Goal: Contribute content: Contribute content

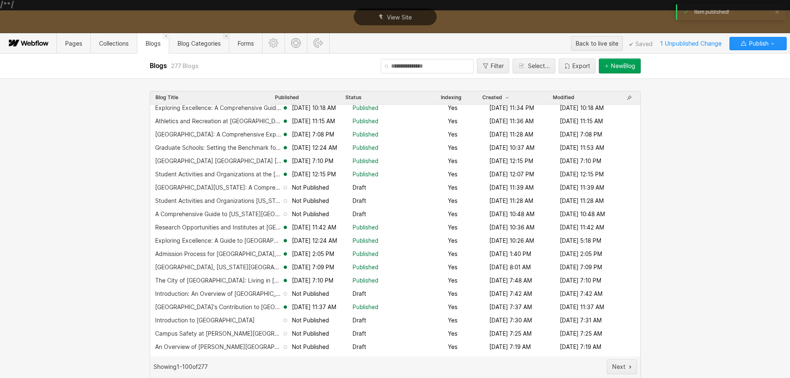
scroll to position [249, 0]
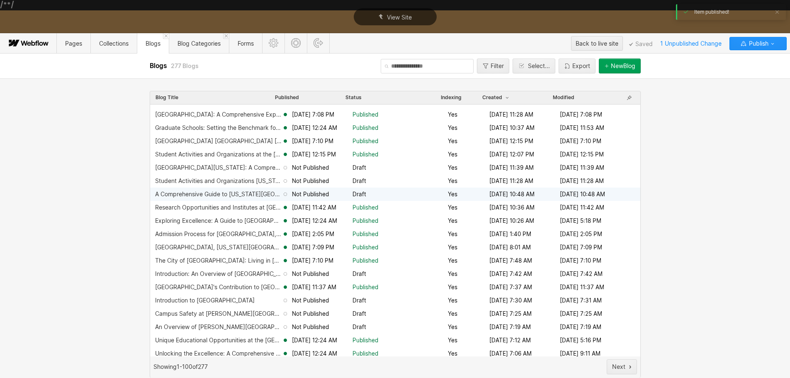
click at [246, 195] on div "A Comprehensive Guide to [US_STATE][GEOGRAPHIC_DATA]-[GEOGRAPHIC_DATA]" at bounding box center [218, 194] width 127 height 7
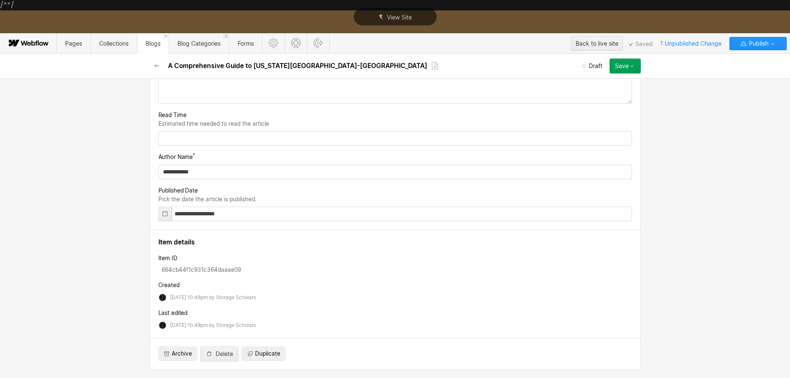
scroll to position [1659, 0]
click at [221, 179] on input "**********" at bounding box center [395, 172] width 474 height 15
click button at bounding box center [0, 0] width 0 height 0
type input "*"
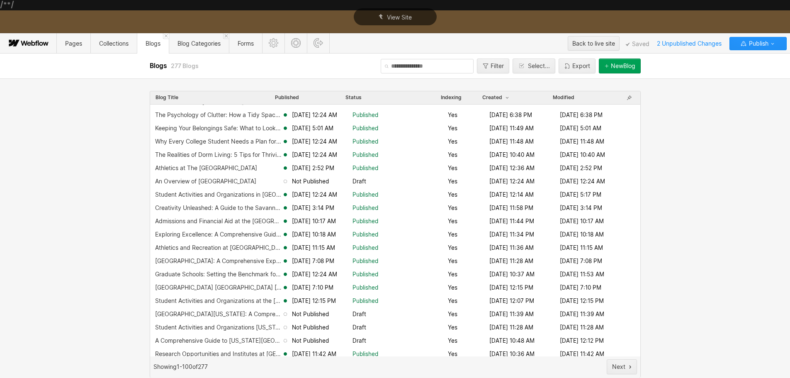
scroll to position [166, 0]
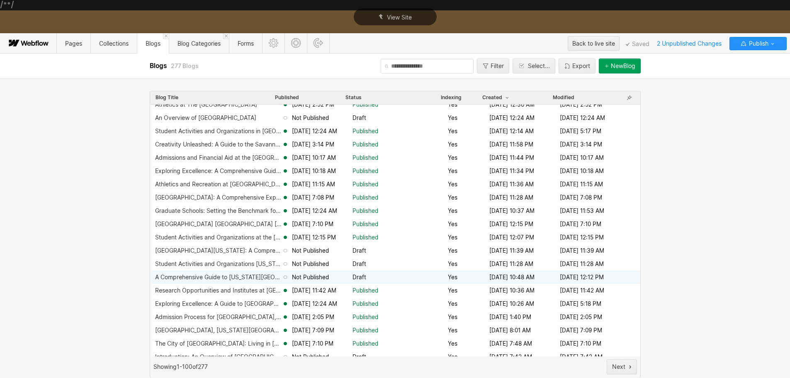
click at [234, 275] on div "A Comprehensive Guide to [US_STATE][GEOGRAPHIC_DATA]-[GEOGRAPHIC_DATA]" at bounding box center [218, 277] width 127 height 7
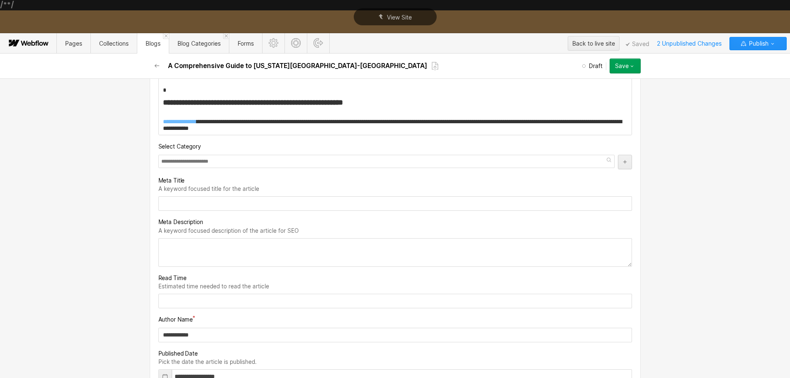
scroll to position [1618, 0]
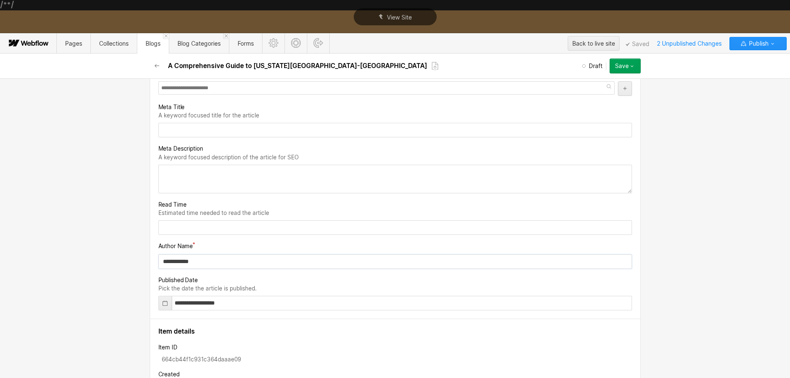
click at [204, 262] on input "**********" at bounding box center [395, 261] width 474 height 15
type input "********"
click at [159, 305] on div at bounding box center [165, 303] width 13 height 14
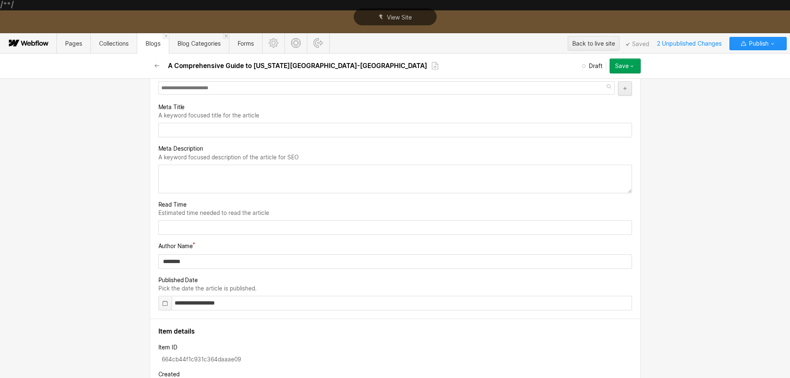
scroll to position [1687, 0]
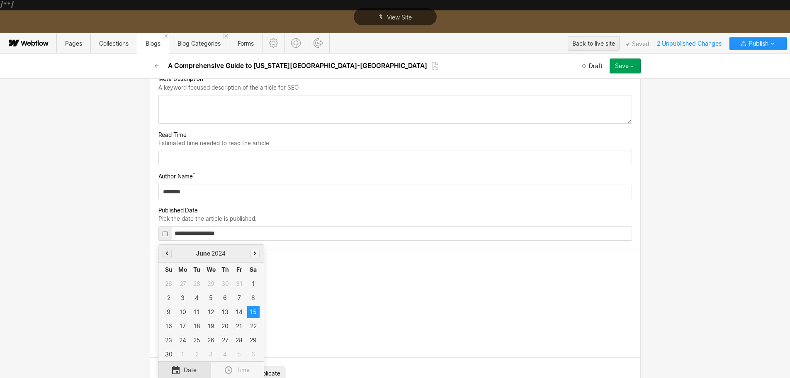
click at [251, 252] on button "button" at bounding box center [255, 253] width 9 height 9
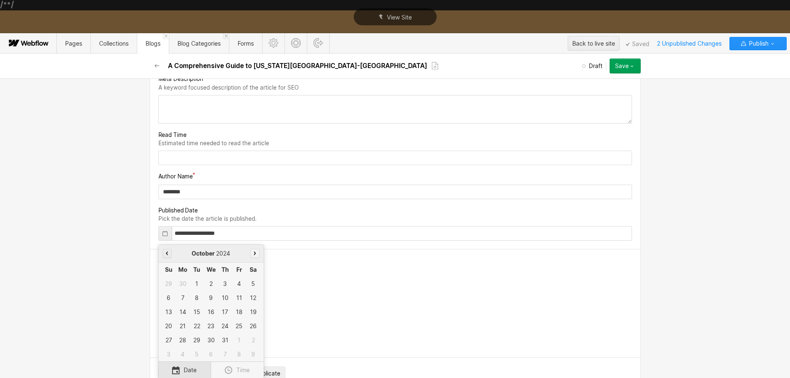
click at [251, 252] on button "button" at bounding box center [255, 253] width 9 height 9
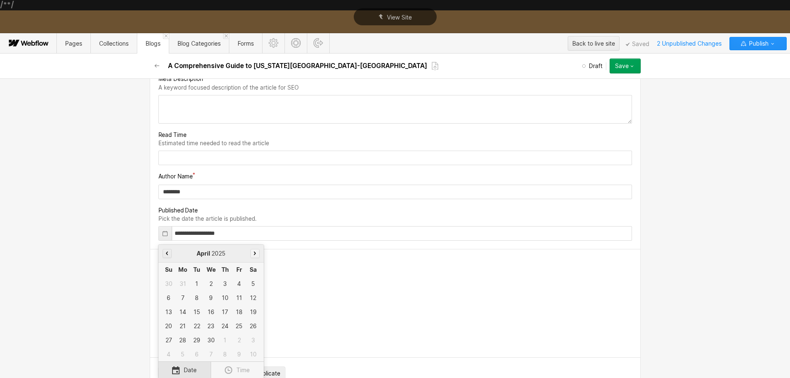
click at [251, 252] on button "button" at bounding box center [255, 253] width 9 height 9
click at [180, 295] on div "4" at bounding box center [183, 298] width 12 height 12
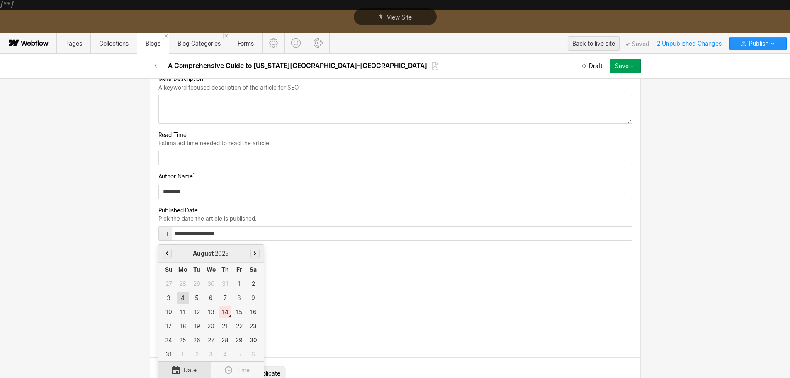
type input "**********"
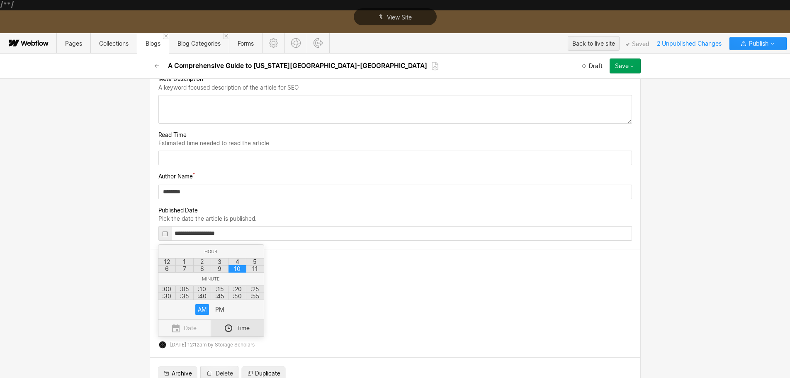
click at [336, 304] on div at bounding box center [395, 205] width 790 height 345
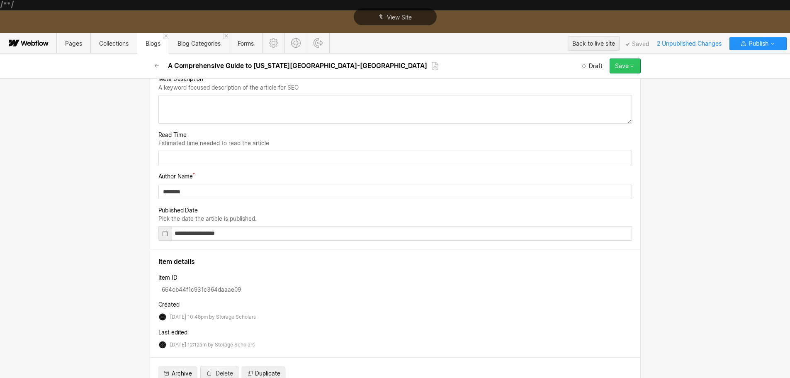
click at [633, 68] on icon "button" at bounding box center [632, 66] width 7 height 7
click at [620, 95] on div "Publish now" at bounding box center [599, 93] width 82 height 11
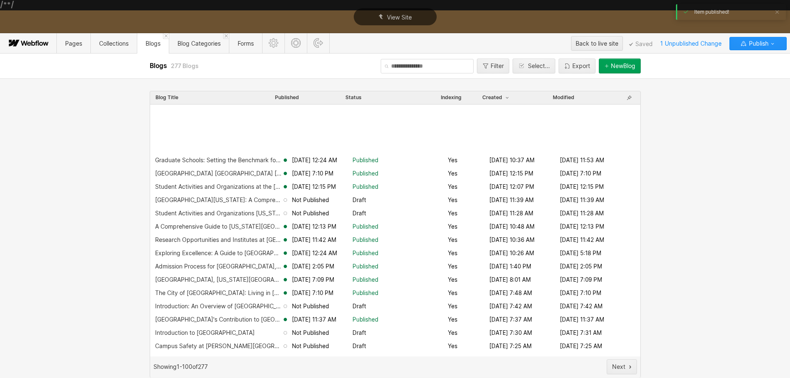
scroll to position [287, 0]
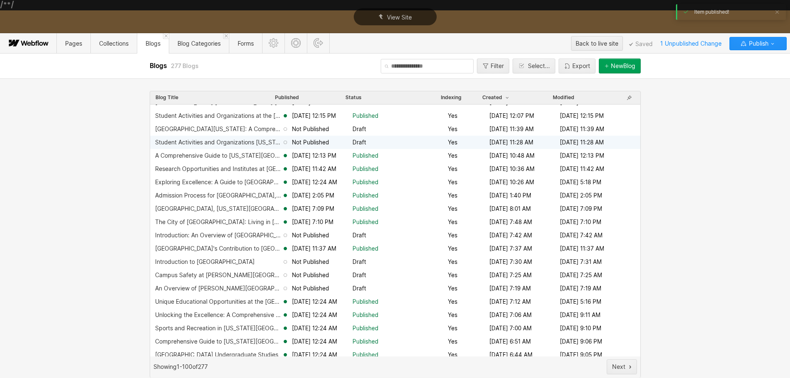
click at [316, 140] on span "Not Published" at bounding box center [310, 143] width 37 height 8
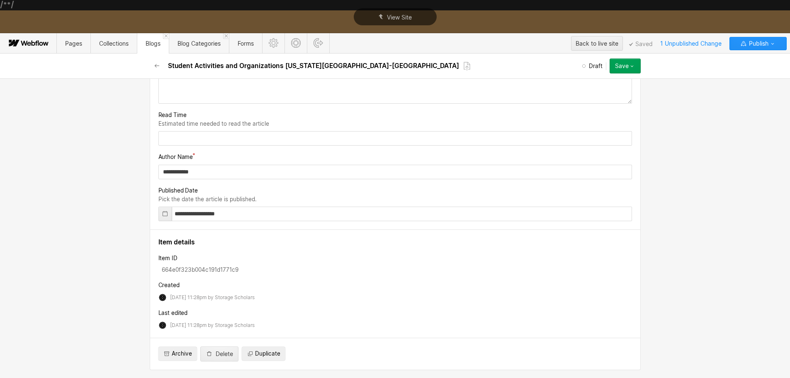
scroll to position [1535, 0]
click at [160, 63] on icon "button" at bounding box center [157, 66] width 7 height 7
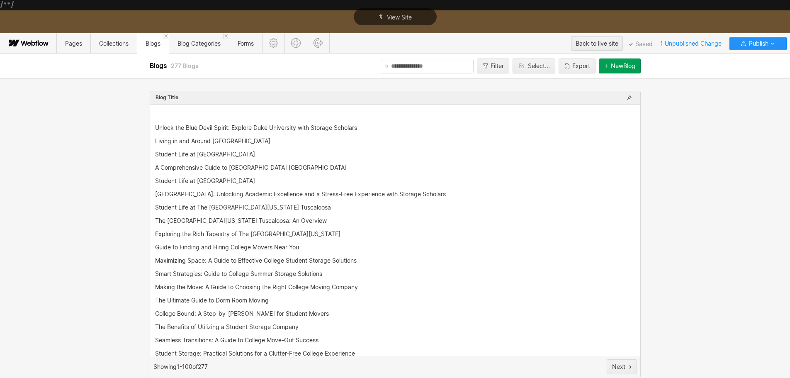
scroll to position [1075, 0]
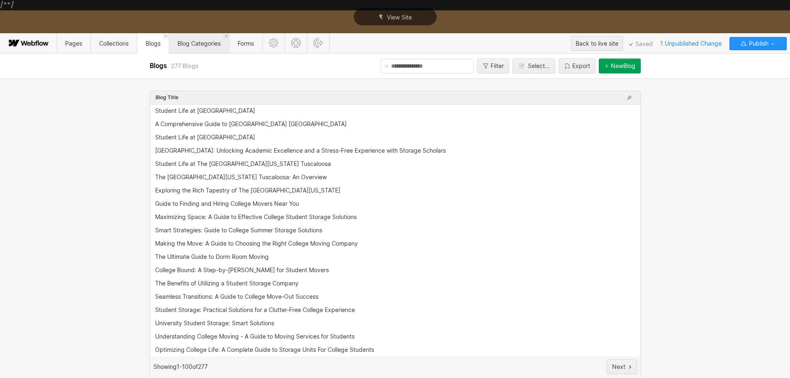
click at [192, 44] on span "Blog Categories" at bounding box center [199, 43] width 43 height 7
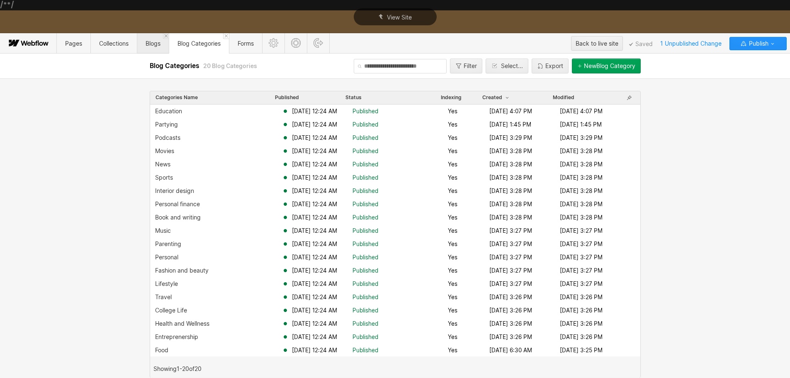
click at [149, 47] on span "Blogs" at bounding box center [153, 43] width 32 height 20
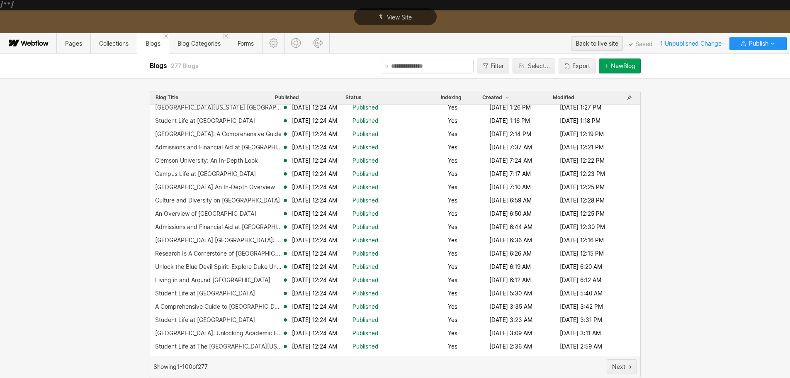
scroll to position [1037, 0]
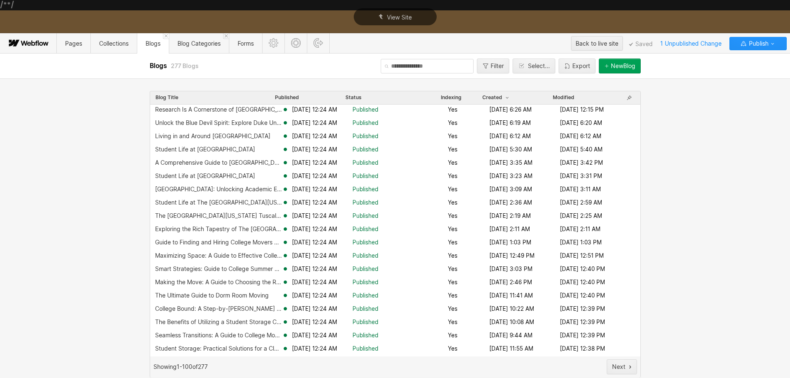
click at [302, 97] on div "Published" at bounding box center [310, 98] width 71 height 8
click at [292, 97] on span "Published" at bounding box center [287, 97] width 24 height 7
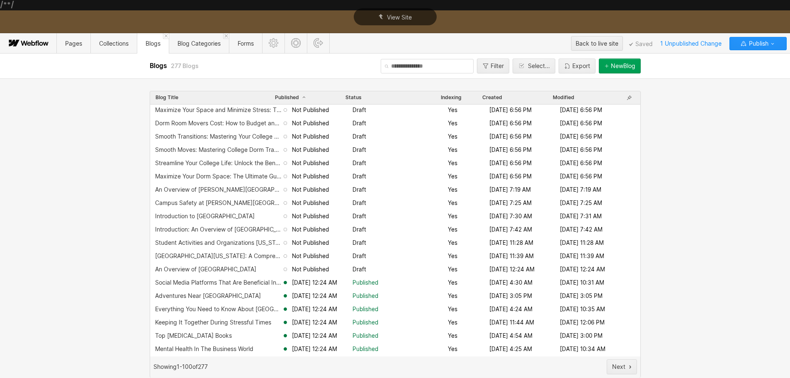
scroll to position [373, 0]
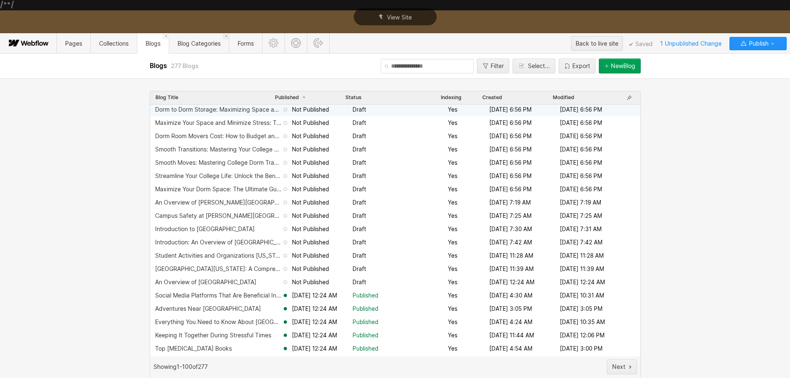
click at [219, 114] on div "Dorm to Dorm Storage: Maximizing Space and Efficiency for College Students Not …" at bounding box center [395, 109] width 490 height 13
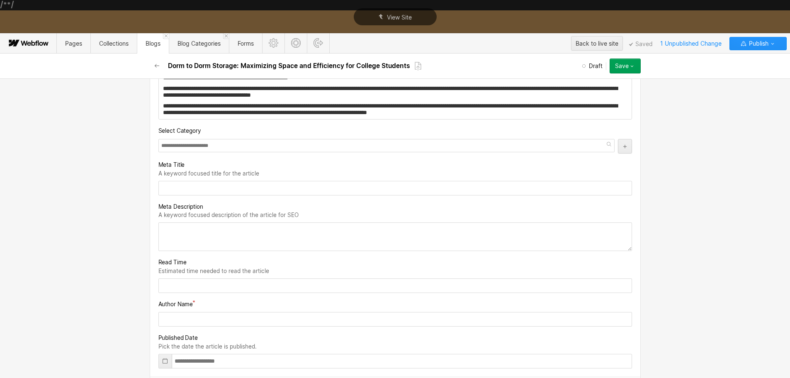
scroll to position [1701, 0]
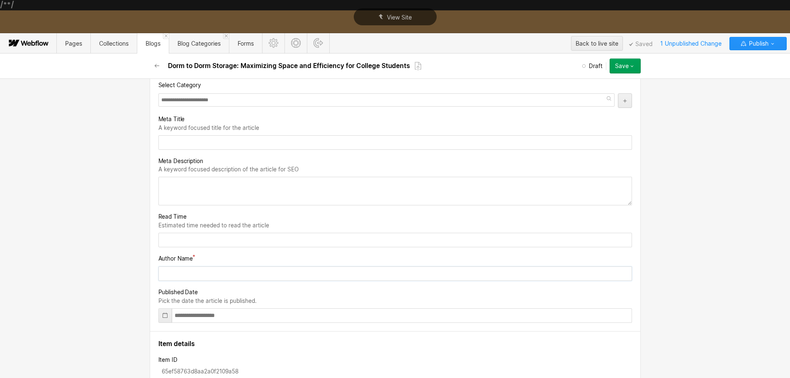
click at [208, 267] on input "text" at bounding box center [395, 273] width 474 height 15
type input "********"
click at [163, 314] on icon at bounding box center [165, 315] width 7 height 7
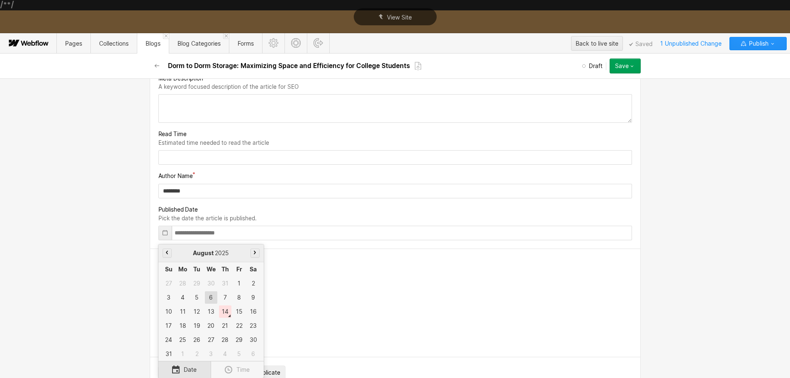
click at [211, 297] on div "6" at bounding box center [211, 297] width 12 height 12
type input "**********"
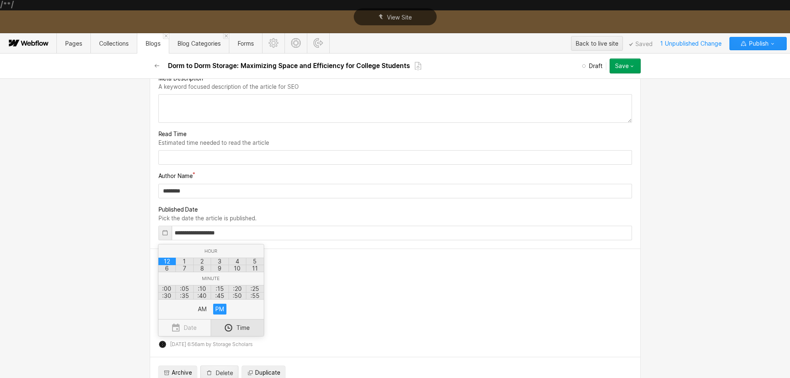
click at [386, 310] on div at bounding box center [395, 205] width 790 height 345
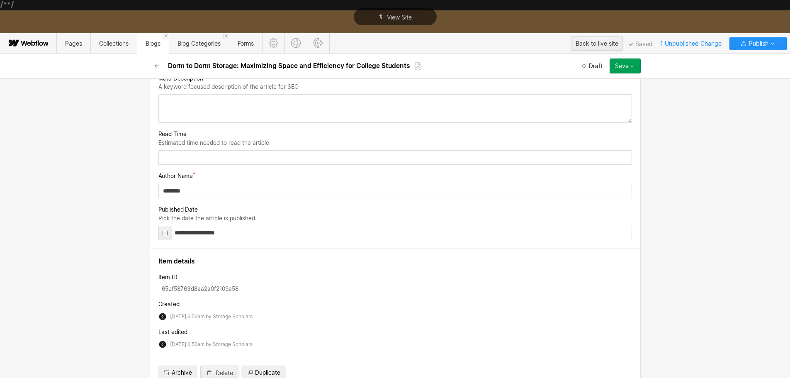
click at [635, 64] on button "Save" at bounding box center [625, 65] width 31 height 15
click at [614, 96] on div "Publish now" at bounding box center [599, 93] width 82 height 11
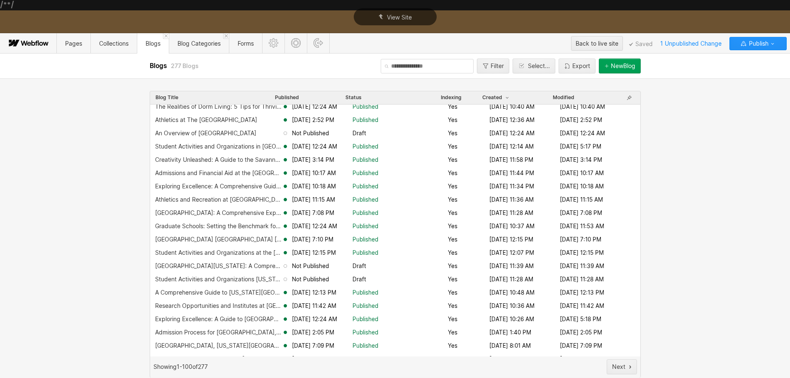
scroll to position [166, 0]
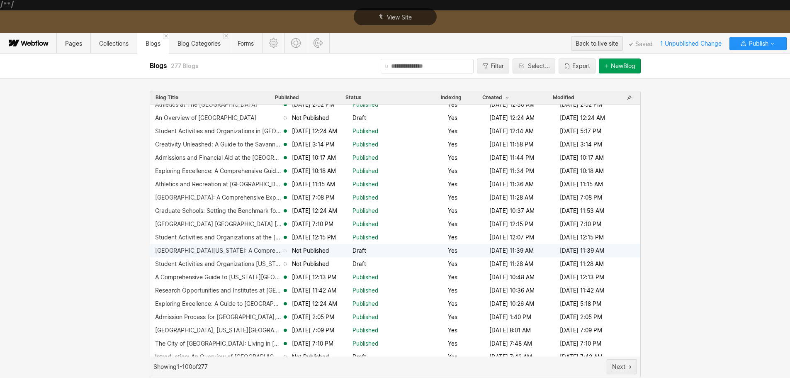
click at [249, 250] on div "[GEOGRAPHIC_DATA][US_STATE]: A Comprehensive Guide" at bounding box center [218, 250] width 127 height 7
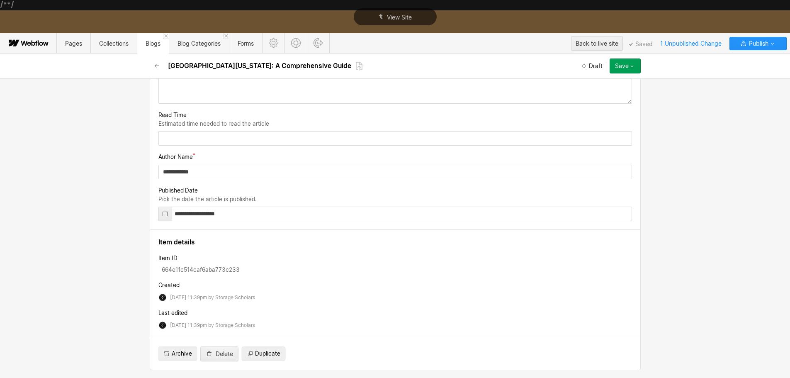
scroll to position [1576, 0]
click at [202, 179] on input "**********" at bounding box center [395, 172] width 474 height 15
type input "********"
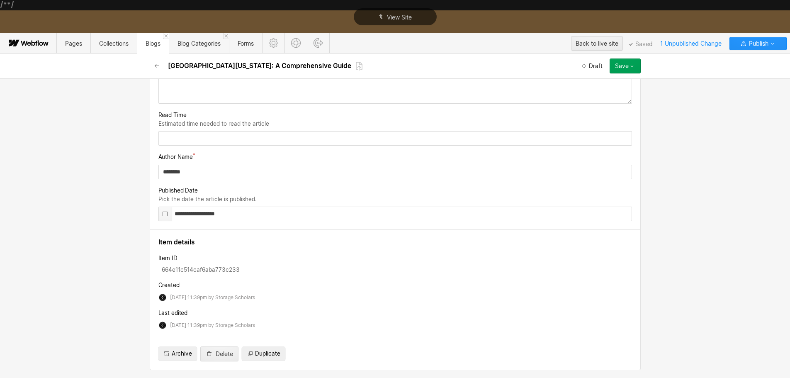
click at [162, 221] on div at bounding box center [165, 214] width 13 height 14
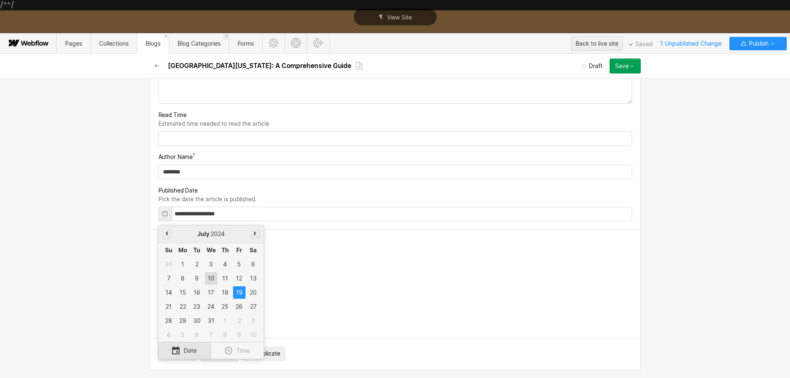
click at [210, 285] on div "10" at bounding box center [211, 278] width 12 height 12
type input "**********"
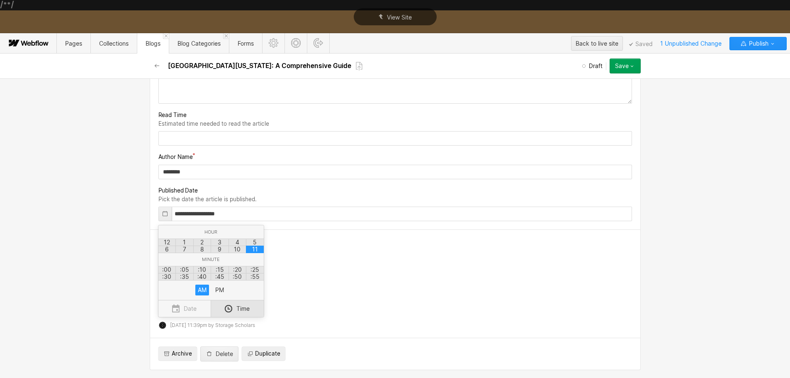
drag, startPoint x: 472, startPoint y: 280, endPoint x: 545, endPoint y: 260, distance: 75.7
click at [472, 280] on div at bounding box center [395, 205] width 790 height 345
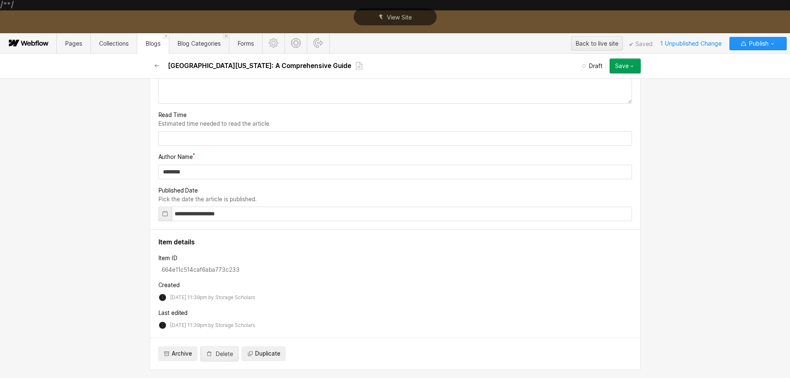
click at [631, 66] on icon "button" at bounding box center [631, 67] width 3 height 2
click at [616, 93] on div "Publish now" at bounding box center [599, 93] width 82 height 11
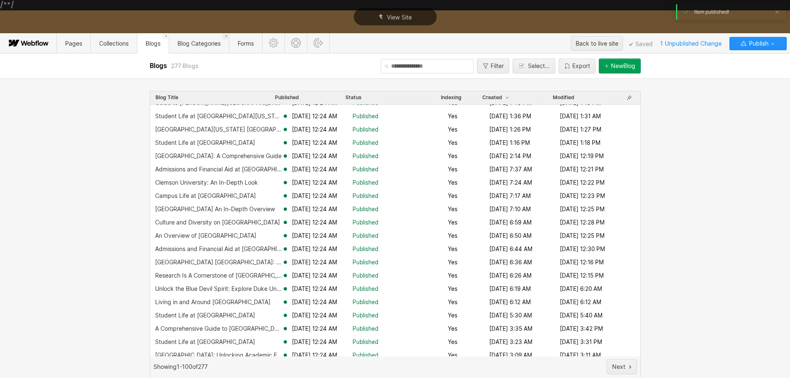
scroll to position [1075, 0]
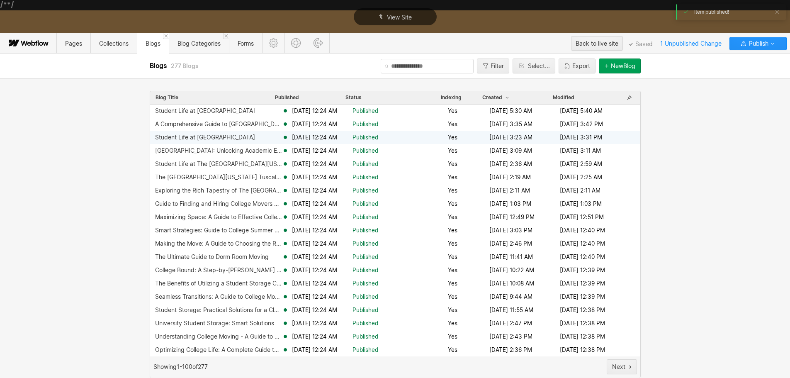
drag, startPoint x: 352, startPoint y: 138, endPoint x: 311, endPoint y: 117, distance: 45.6
drag, startPoint x: 311, startPoint y: 117, endPoint x: 288, endPoint y: 97, distance: 30.6
click at [288, 97] on span "Published" at bounding box center [287, 97] width 24 height 7
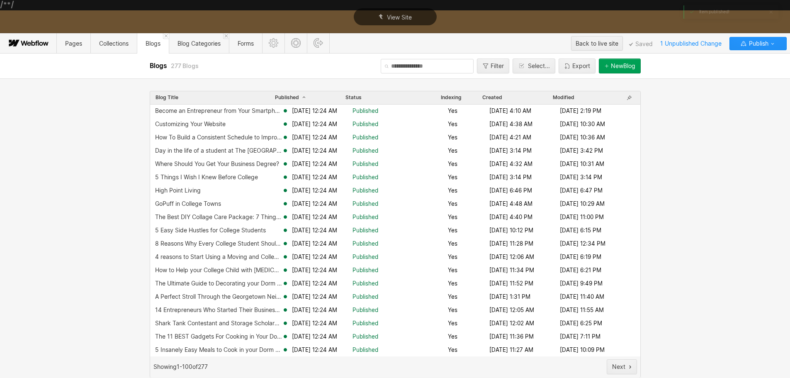
click at [288, 97] on span "Published" at bounding box center [291, 97] width 32 height 7
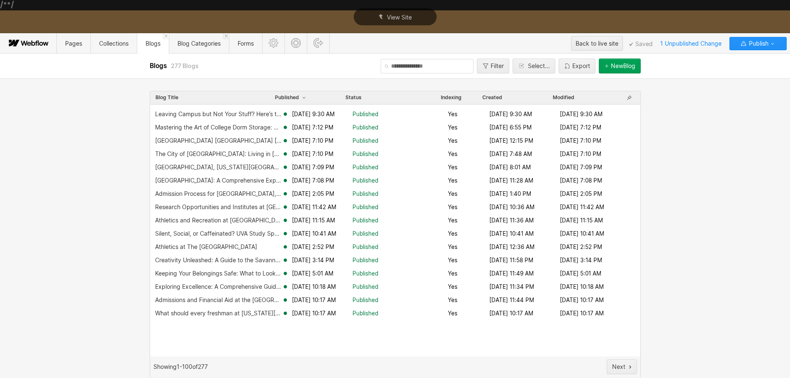
scroll to position [0, 0]
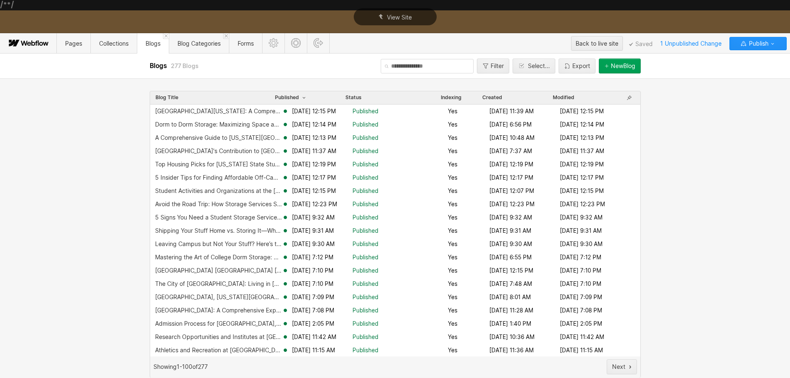
click at [301, 97] on icon "button" at bounding box center [304, 97] width 7 height 7
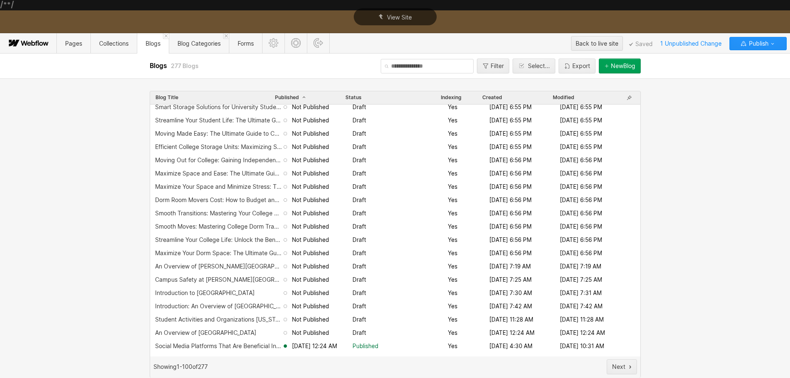
scroll to position [290, 0]
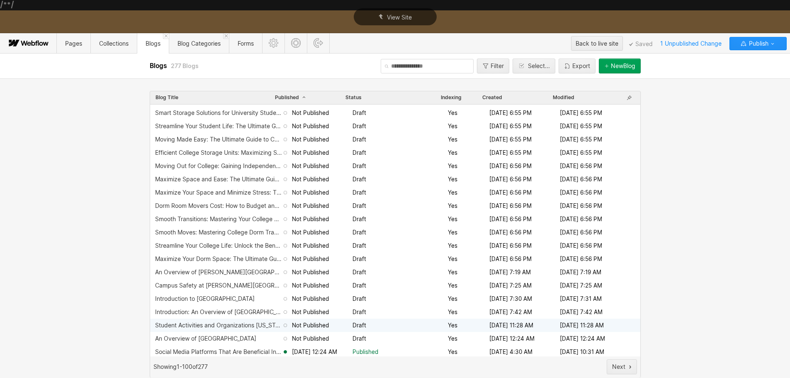
click at [222, 324] on div "Student Activities and Organizations [US_STATE][GEOGRAPHIC_DATA]-[GEOGRAPHIC_DA…" at bounding box center [218, 325] width 127 height 7
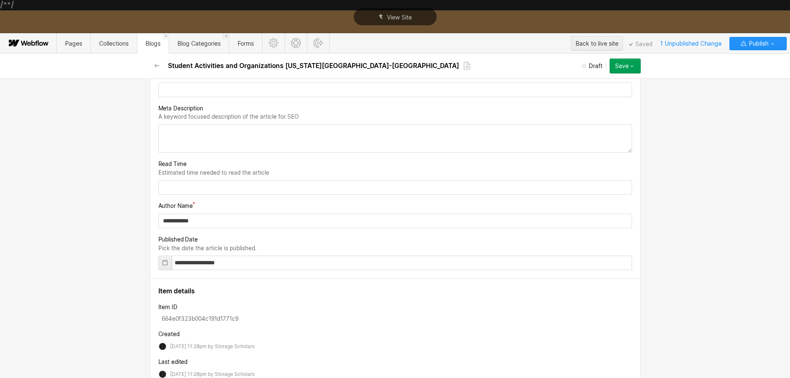
scroll to position [1627, 0]
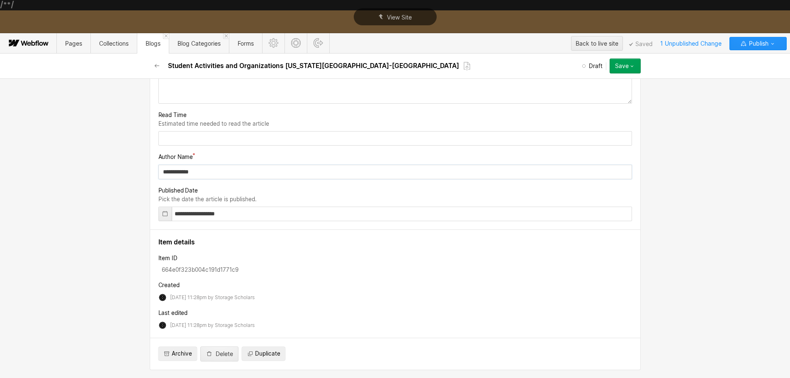
click at [210, 171] on input "**********" at bounding box center [395, 172] width 474 height 15
type input "********"
click at [163, 212] on icon at bounding box center [165, 213] width 5 height 5
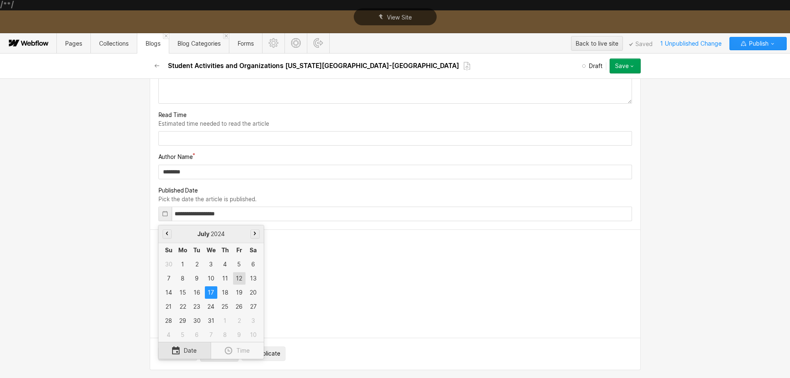
click at [238, 279] on div "12" at bounding box center [239, 278] width 12 height 12
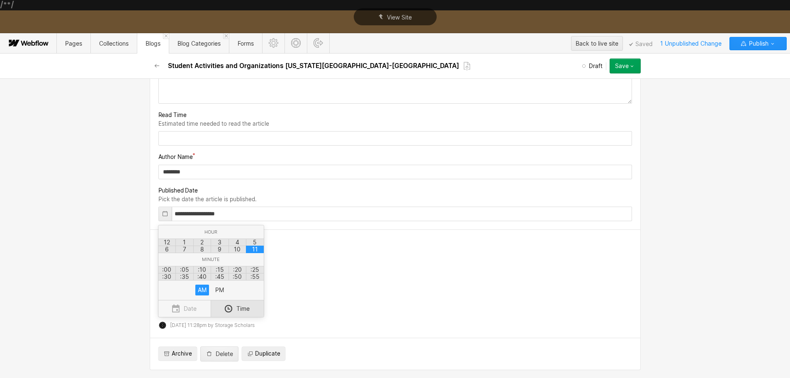
click at [418, 255] on div at bounding box center [395, 205] width 790 height 345
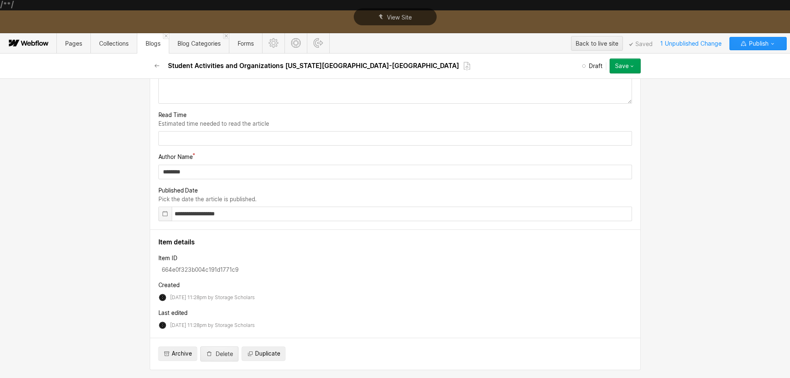
click at [162, 215] on icon at bounding box center [165, 213] width 7 height 7
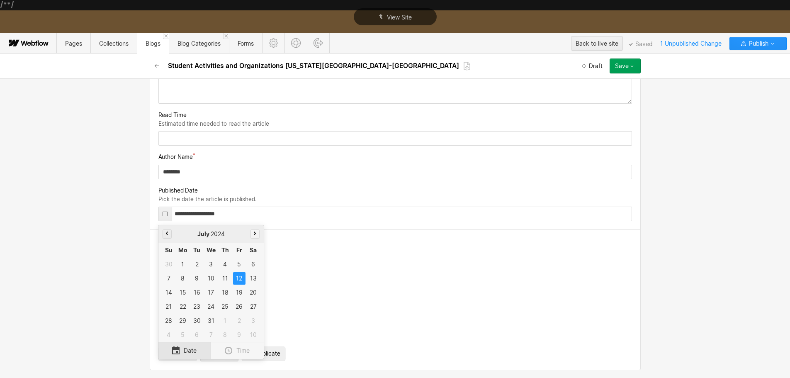
click at [255, 231] on button "button" at bounding box center [255, 233] width 9 height 9
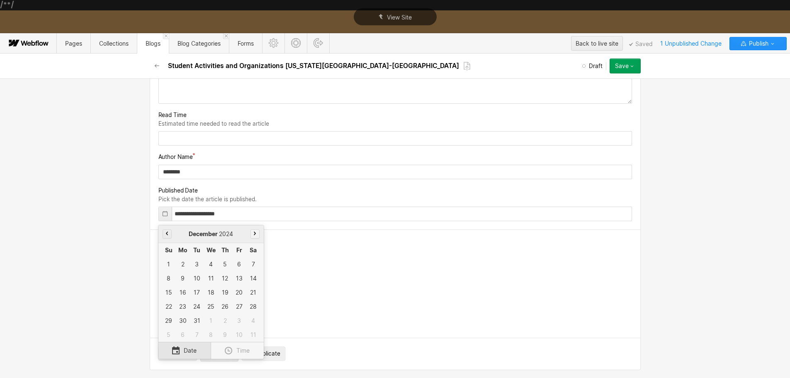
click at [255, 231] on button "button" at bounding box center [255, 233] width 9 height 9
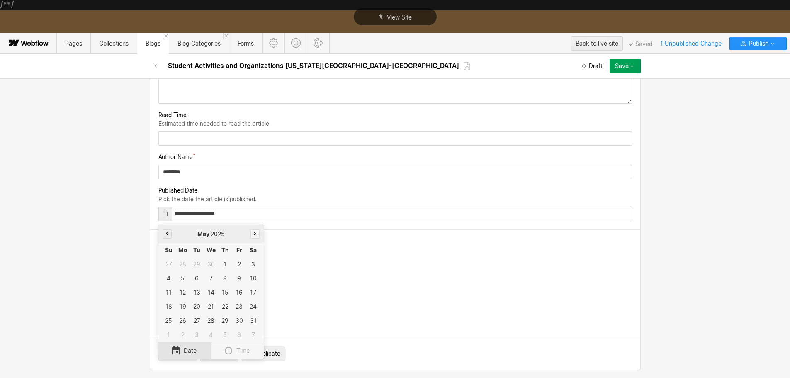
click at [254, 231] on button "button" at bounding box center [255, 233] width 9 height 9
click at [239, 276] on div "8" at bounding box center [239, 278] width 12 height 12
type input "**********"
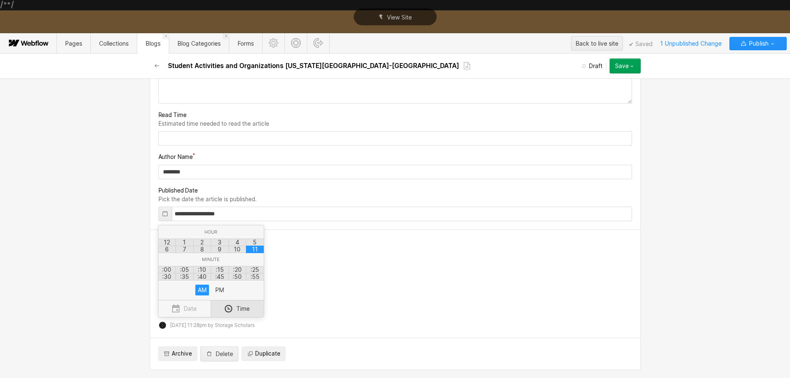
drag, startPoint x: 405, startPoint y: 239, endPoint x: 411, endPoint y: 239, distance: 5.8
click at [406, 239] on div at bounding box center [395, 205] width 790 height 345
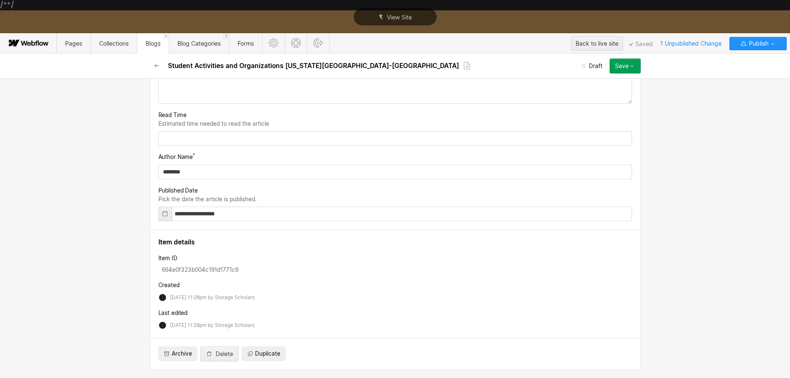
click at [635, 65] on button "Save" at bounding box center [625, 65] width 31 height 15
click at [618, 90] on div "Publish now" at bounding box center [599, 93] width 82 height 11
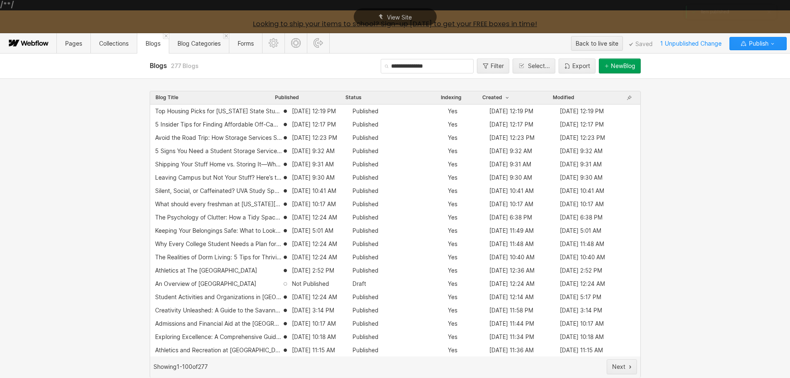
scroll to position [41, 0]
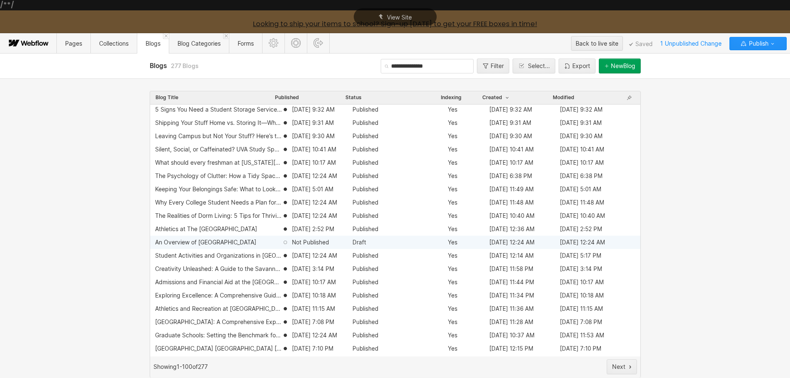
click at [221, 245] on div "An Overview of [GEOGRAPHIC_DATA]" at bounding box center [205, 242] width 101 height 7
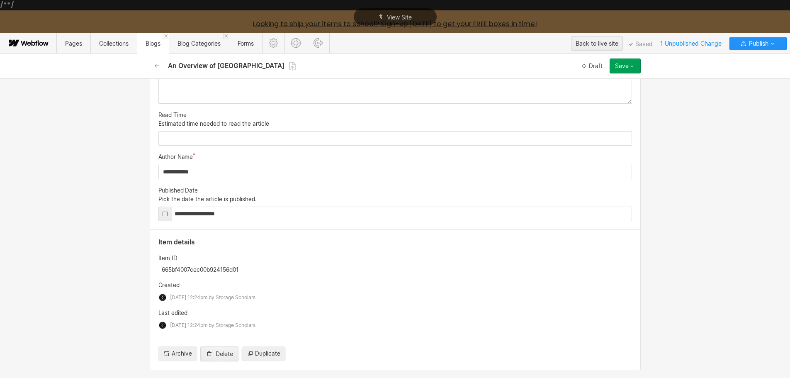
scroll to position [1701, 0]
click at [198, 179] on input "**********" at bounding box center [395, 172] width 474 height 15
type input "********"
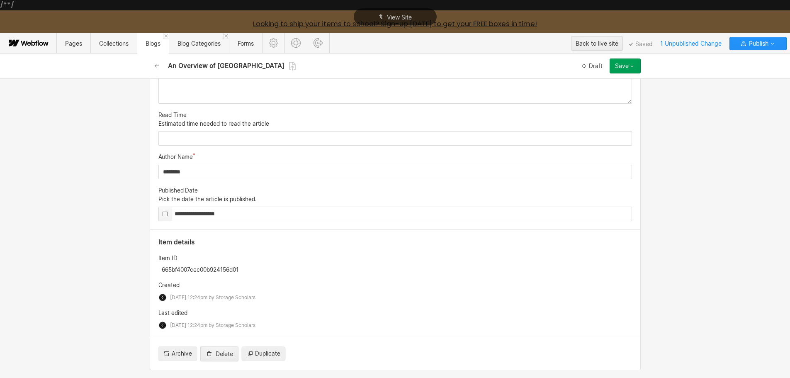
click at [163, 217] on icon at bounding box center [165, 213] width 7 height 7
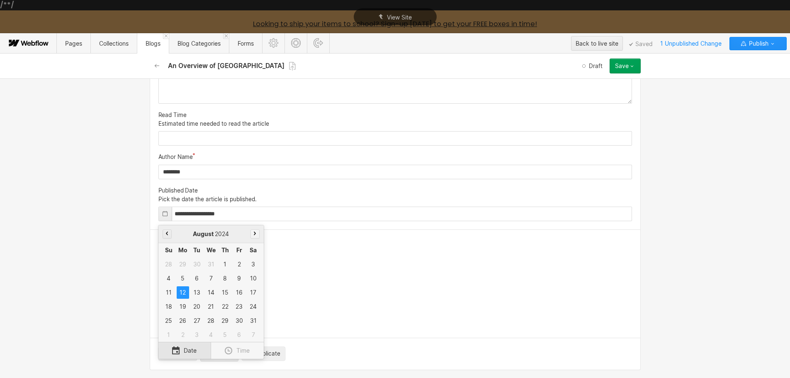
click at [251, 238] on button "button" at bounding box center [255, 233] width 9 height 9
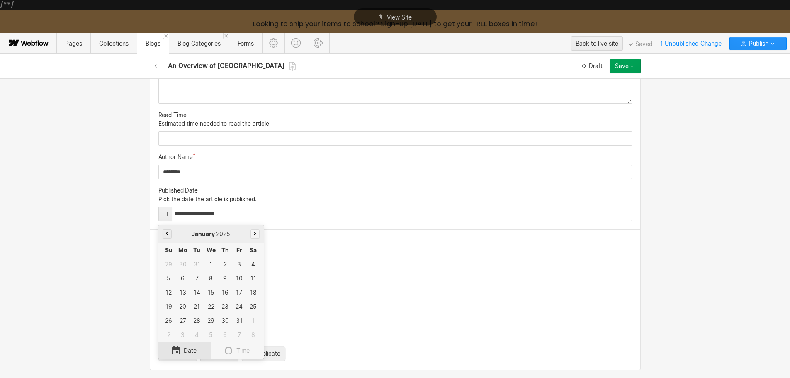
click at [251, 238] on button "button" at bounding box center [255, 233] width 9 height 9
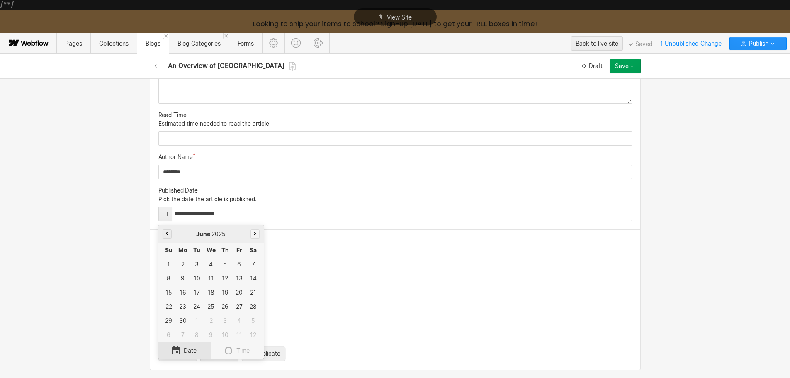
click at [251, 238] on button "button" at bounding box center [255, 233] width 9 height 9
click at [180, 299] on div "11" at bounding box center [183, 292] width 12 height 12
type input "**********"
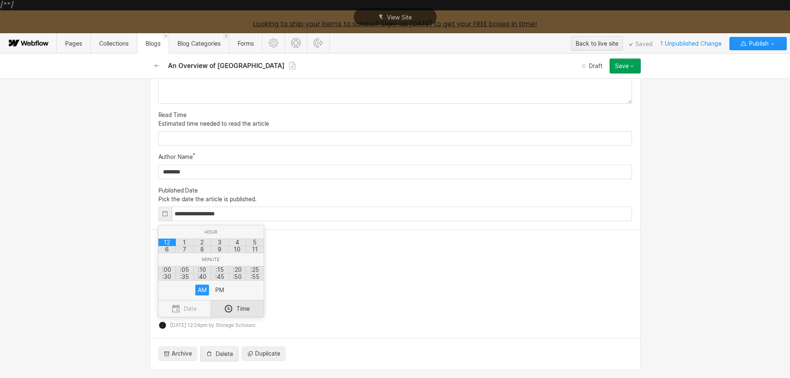
click at [456, 277] on div at bounding box center [395, 205] width 790 height 345
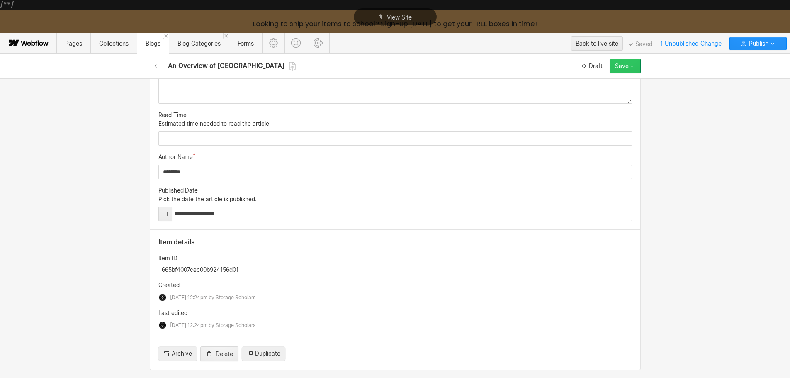
click at [633, 72] on button "Save" at bounding box center [625, 65] width 31 height 15
click at [613, 92] on div "Publish now" at bounding box center [599, 93] width 82 height 11
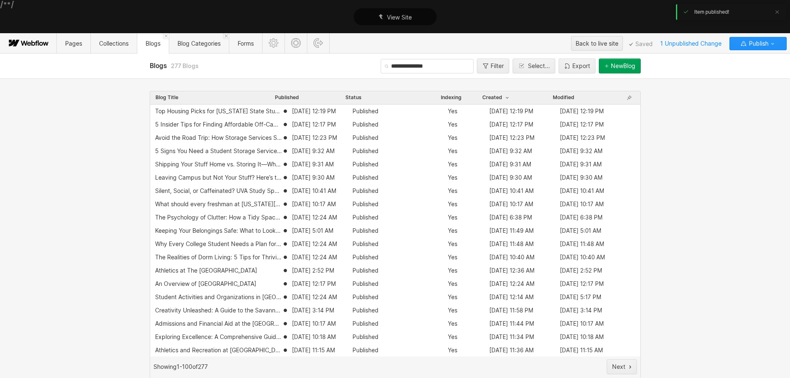
drag, startPoint x: 704, startPoint y: 117, endPoint x: 710, endPoint y: 101, distance: 16.7
click at [704, 117] on div "Blog Title Published Status Indexing Created Modified Top Housing Picks for [US…" at bounding box center [395, 227] width 790 height 299
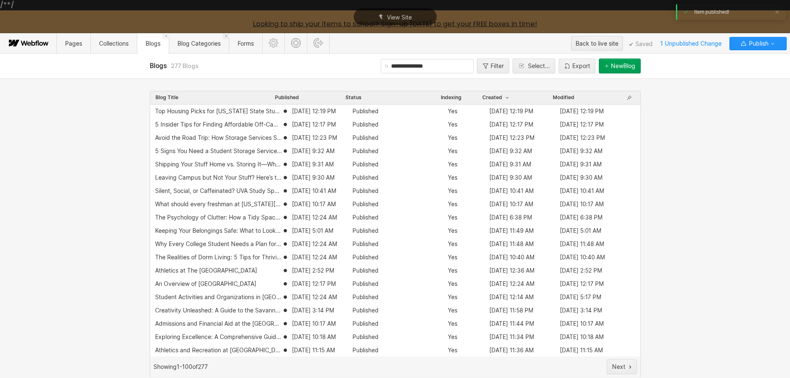
drag, startPoint x: 430, startPoint y: 97, endPoint x: 411, endPoint y: 105, distance: 20.7
drag, startPoint x: 411, startPoint y: 105, endPoint x: 779, endPoint y: 161, distance: 372.6
click at [779, 162] on div "Blog Title Published Status Indexing Created Modified Top Housing Picks for [US…" at bounding box center [395, 227] width 790 height 299
